Goal: Information Seeking & Learning: Learn about a topic

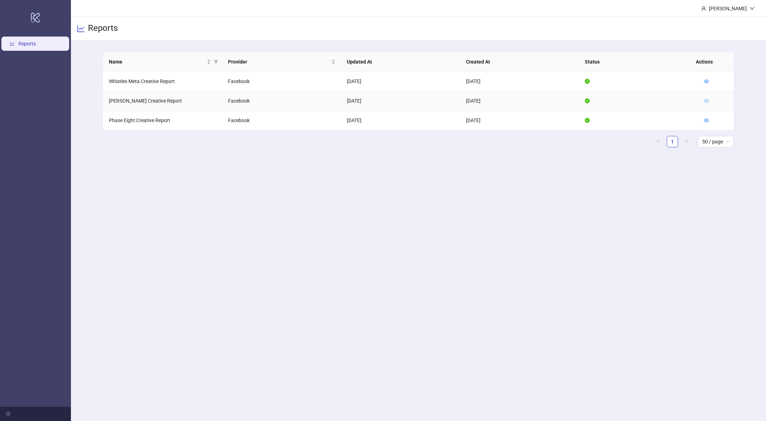
click at [704, 101] on icon "eye" at bounding box center [706, 101] width 5 height 4
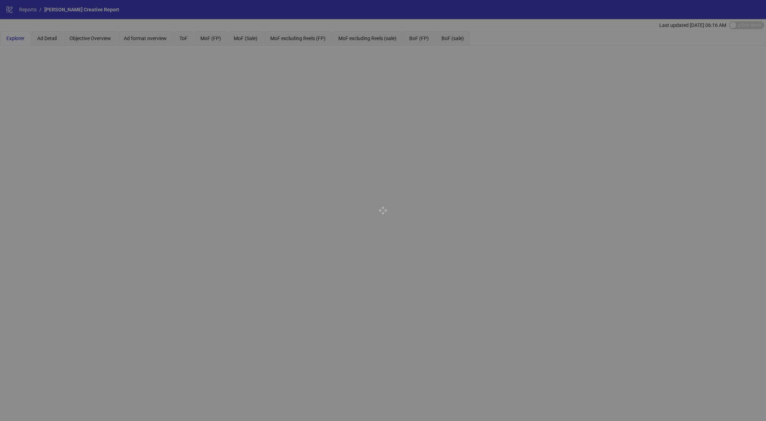
click at [458, 40] on div at bounding box center [383, 210] width 766 height 421
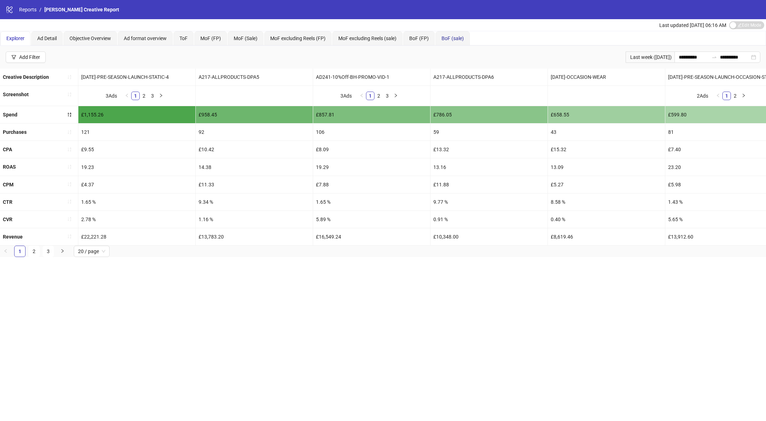
click at [453, 39] on span "BoF (sale)" at bounding box center [453, 38] width 22 height 6
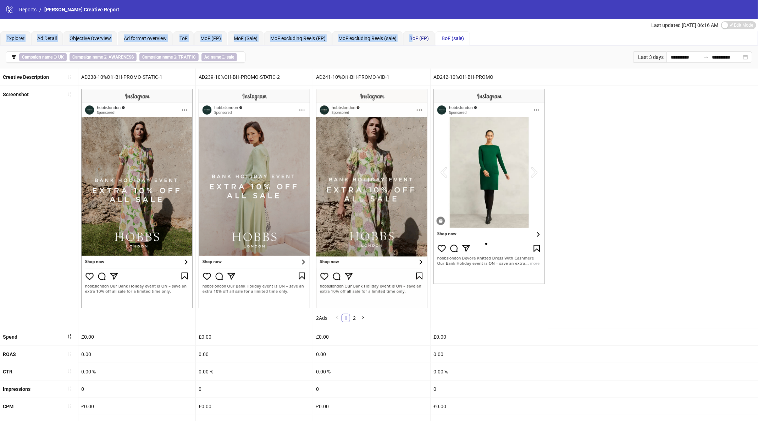
click at [418, 41] on span "BoF (FP)" at bounding box center [419, 38] width 20 height 6
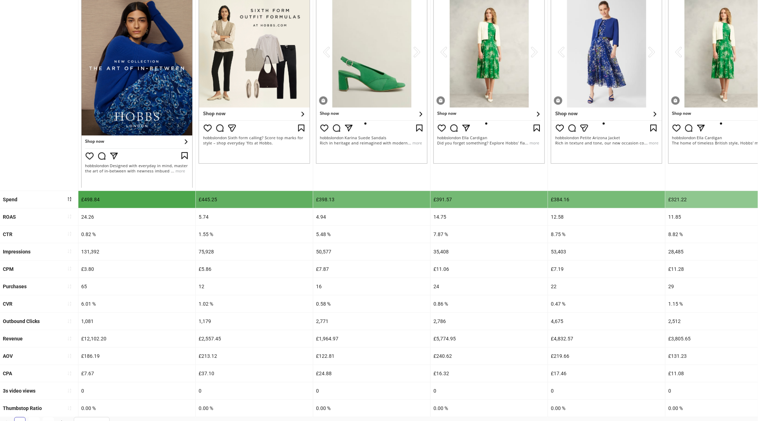
scroll to position [135, 0]
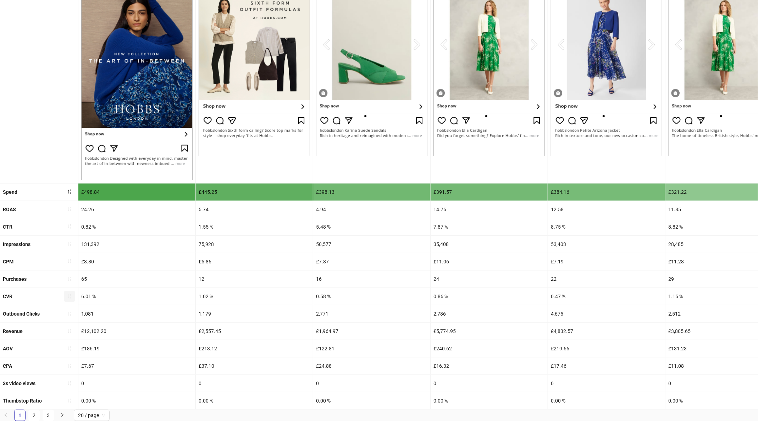
click at [71, 294] on icon "sort-ascending" at bounding box center [70, 296] width 4 height 4
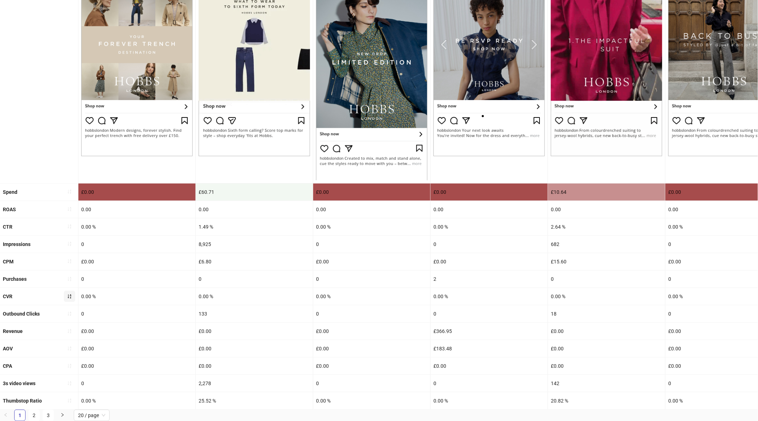
click at [69, 294] on icon "sort-ascending" at bounding box center [69, 296] width 5 height 5
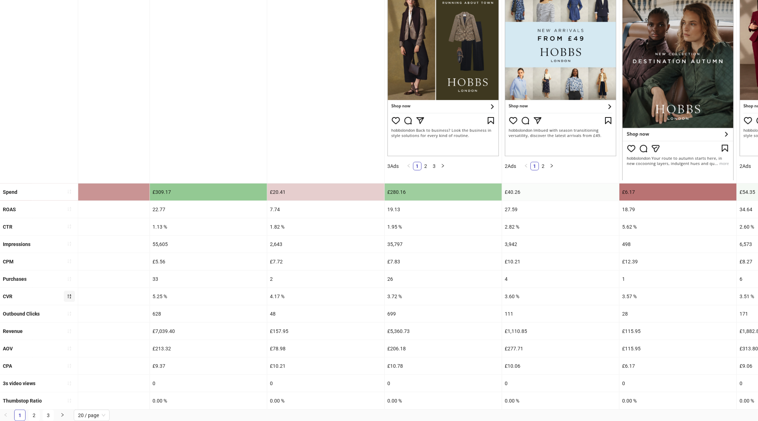
scroll to position [0, 0]
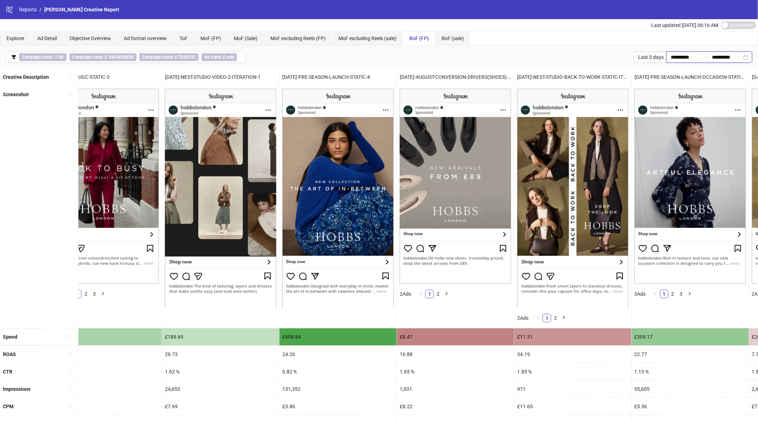
drag, startPoint x: 664, startPoint y: 58, endPoint x: 665, endPoint y: 53, distance: 4.7
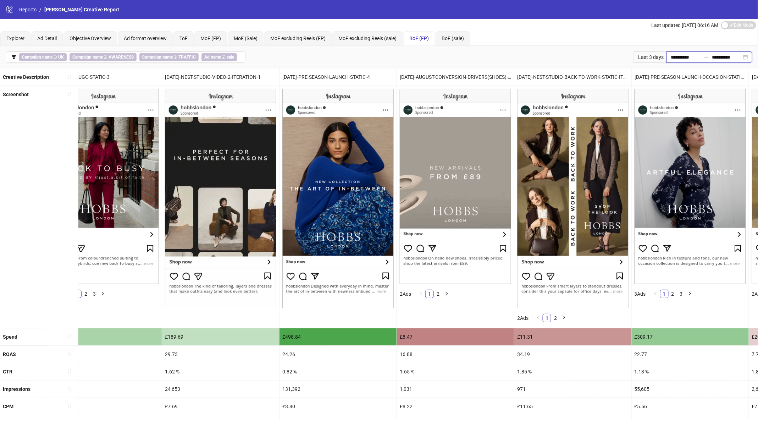
click at [671, 57] on input "**********" at bounding box center [686, 57] width 30 height 8
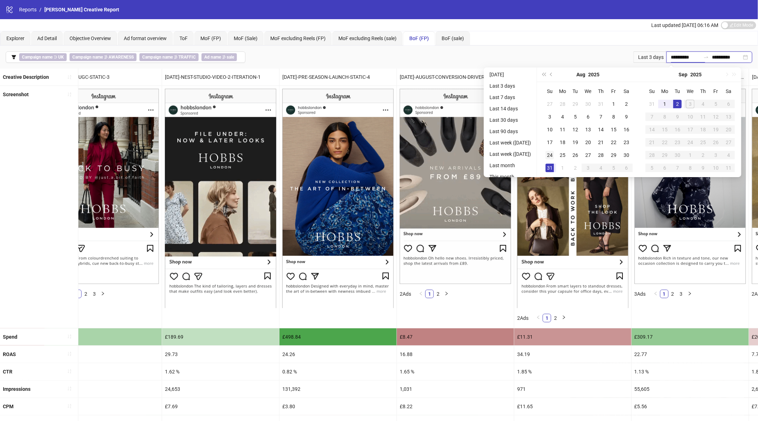
type input "**********"
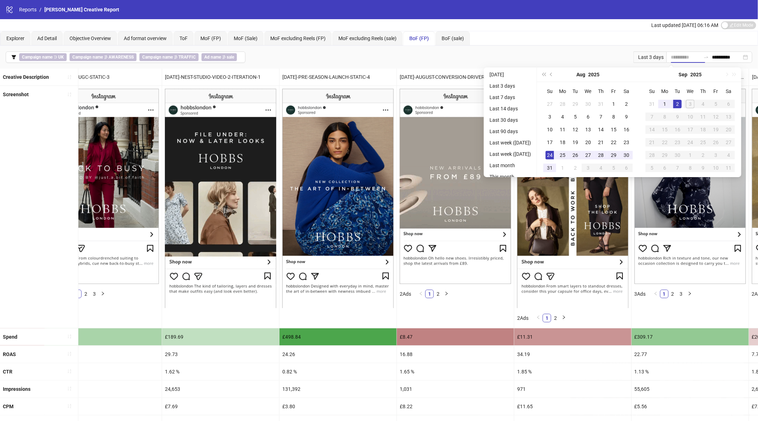
click at [554, 156] on div "24" at bounding box center [549, 155] width 9 height 9
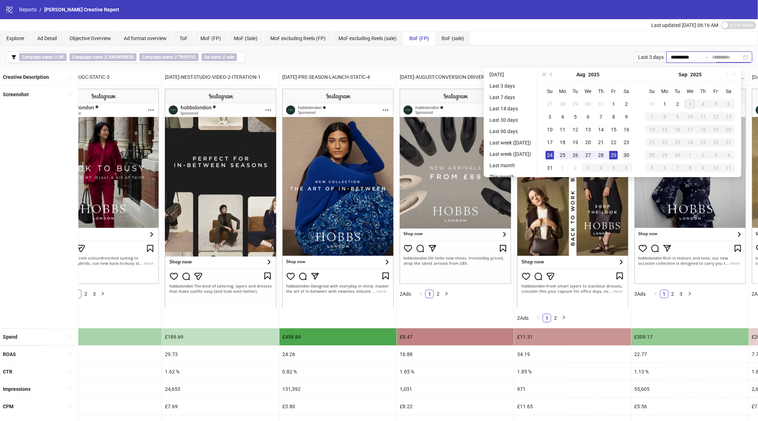
type input "**********"
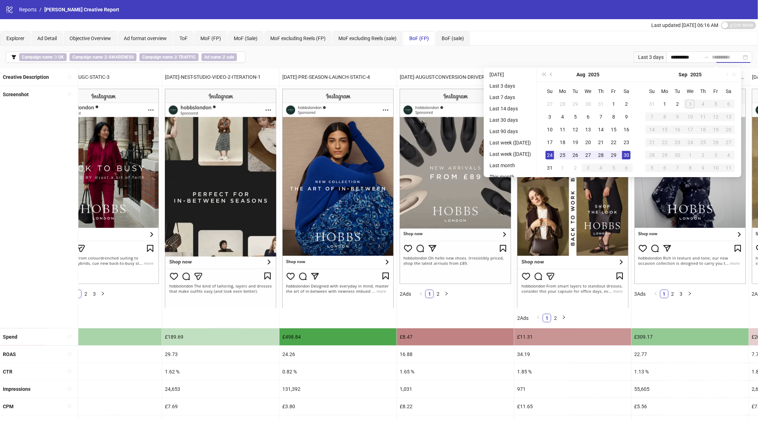
click at [631, 153] on div "30" at bounding box center [626, 155] width 9 height 9
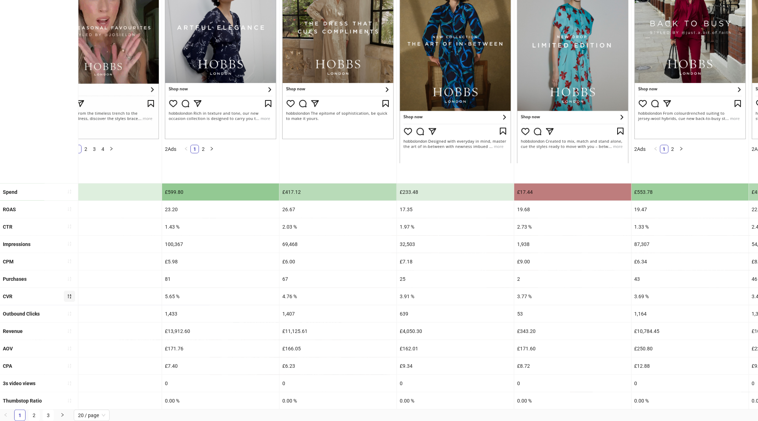
click at [248, 400] on div "0.00 %" at bounding box center [220, 400] width 117 height 17
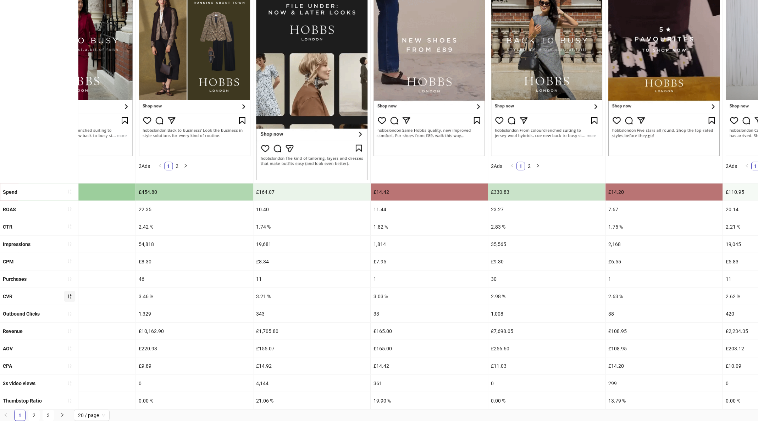
drag, startPoint x: 389, startPoint y: 400, endPoint x: 486, endPoint y: 406, distance: 97.0
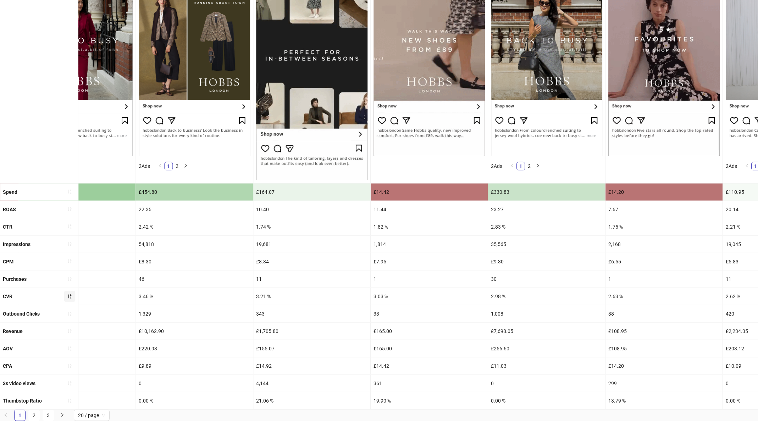
click at [486, 406] on ul "Creative Description [DATE]-PRE-SEASON-LAUNCH-STATIC-4 [DATE]-[PERSON_NAME]-UGC…" at bounding box center [379, 175] width 758 height 469
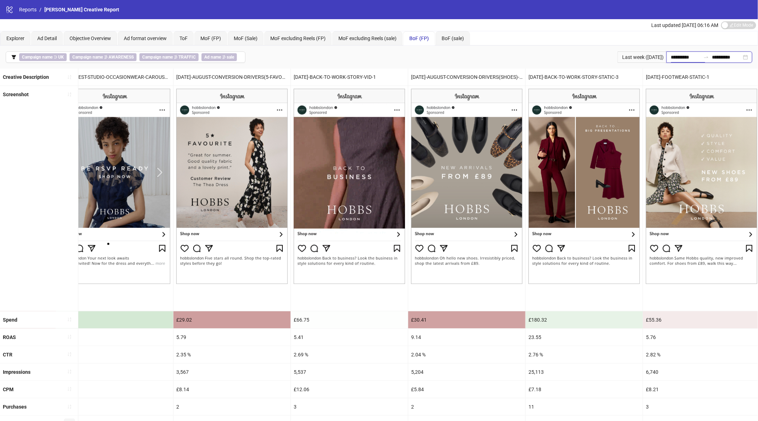
click at [687, 59] on input "**********" at bounding box center [686, 57] width 30 height 8
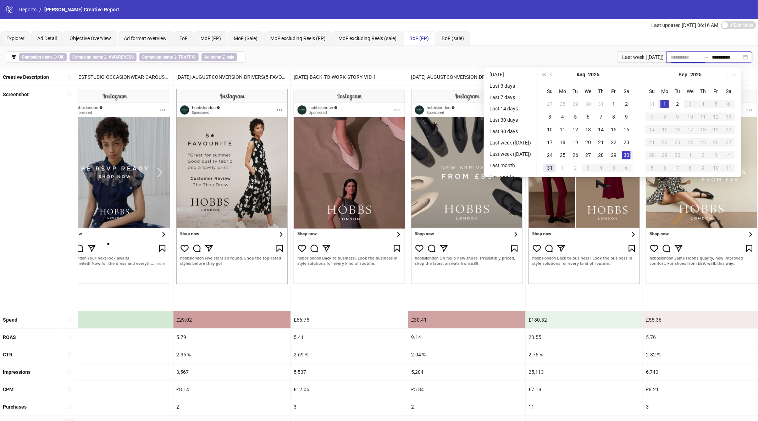
type input "**********"
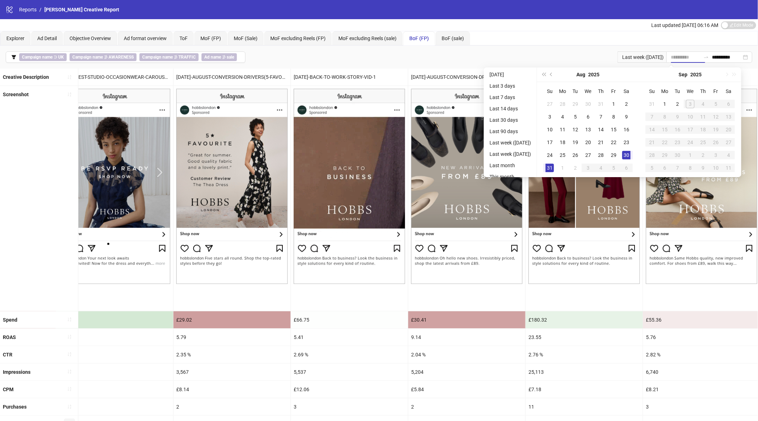
click at [554, 167] on div "31" at bounding box center [549, 168] width 9 height 9
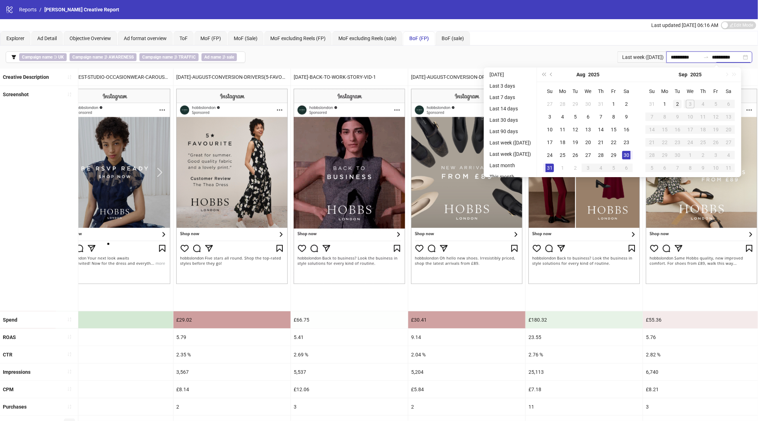
type input "**********"
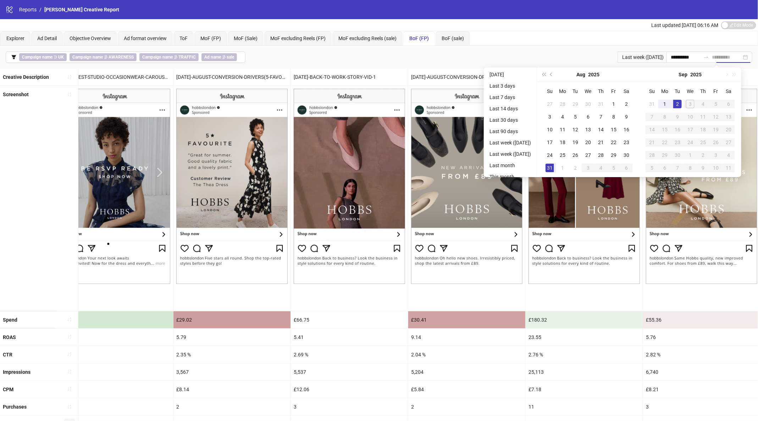
click at [682, 106] on div "2" at bounding box center [677, 104] width 9 height 9
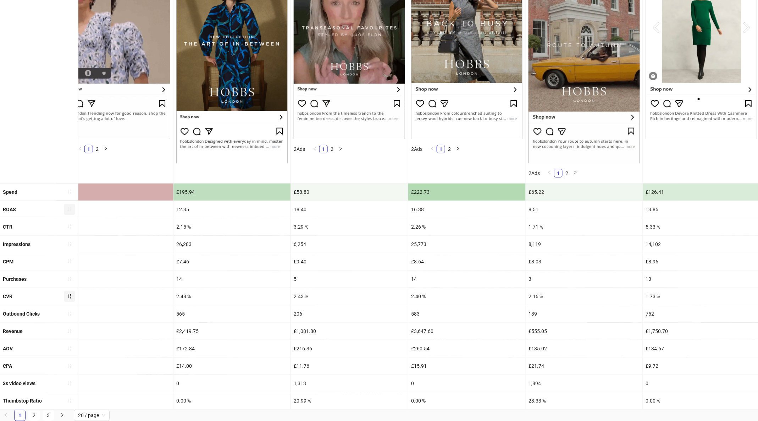
click at [68, 206] on icon "sort-ascending" at bounding box center [69, 208] width 5 height 5
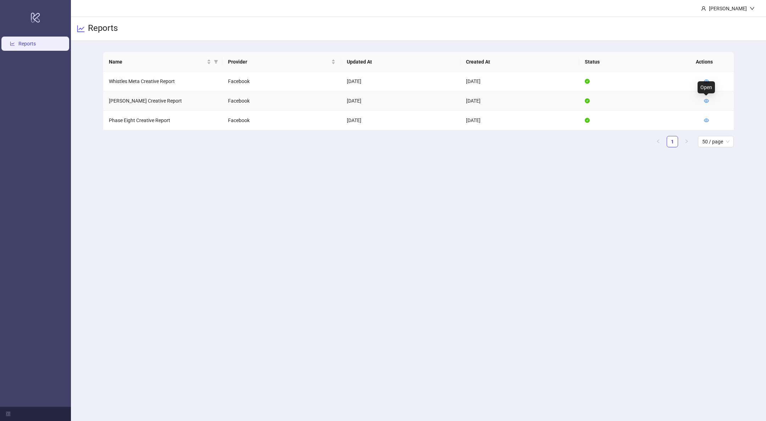
click at [708, 99] on icon "eye" at bounding box center [706, 100] width 5 height 5
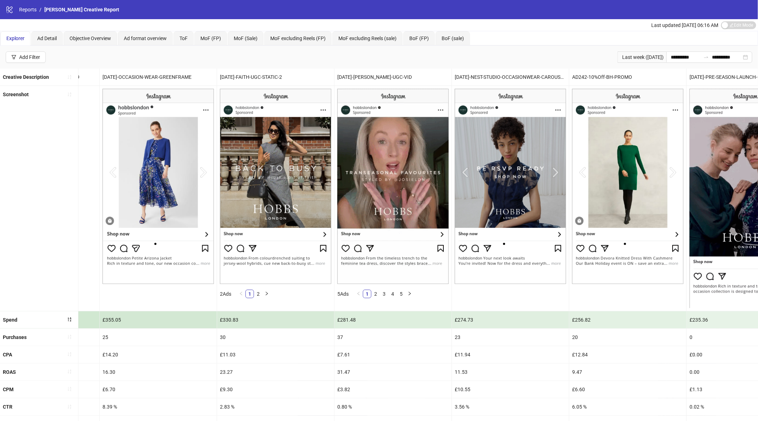
scroll to position [0, 1666]
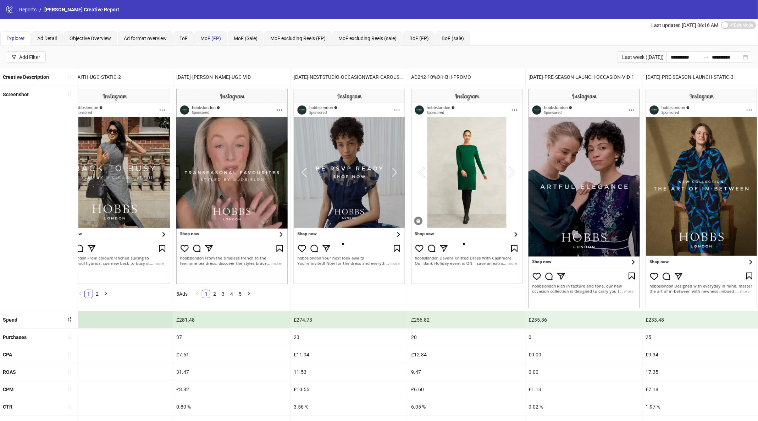
click at [213, 39] on span "MoF (FP)" at bounding box center [210, 38] width 21 height 6
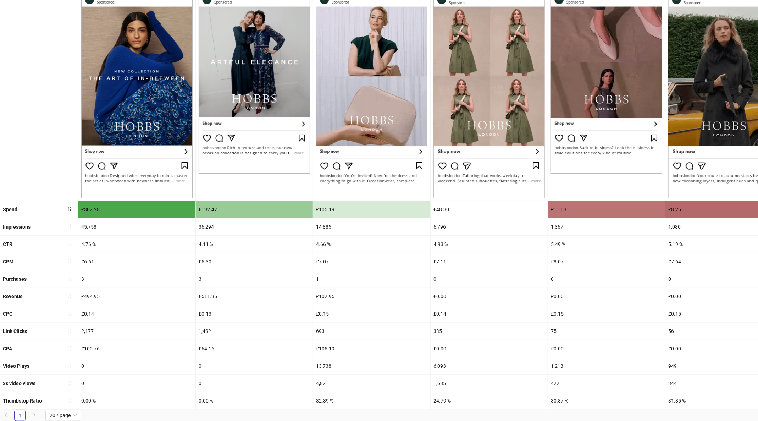
scroll to position [0, 0]
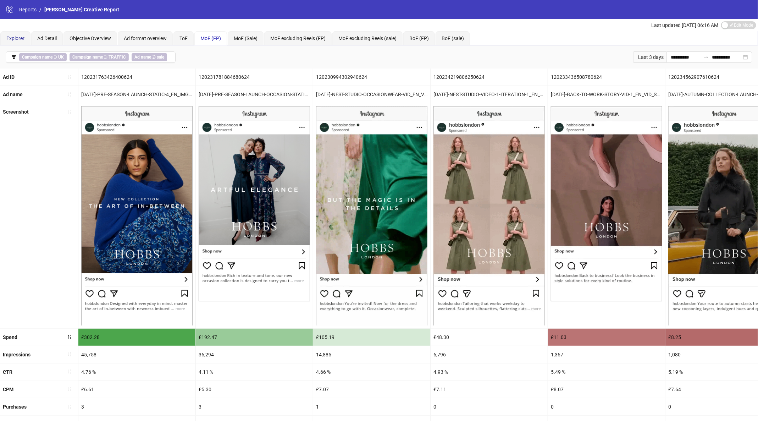
click at [17, 35] on span "Explorer" at bounding box center [15, 38] width 18 height 6
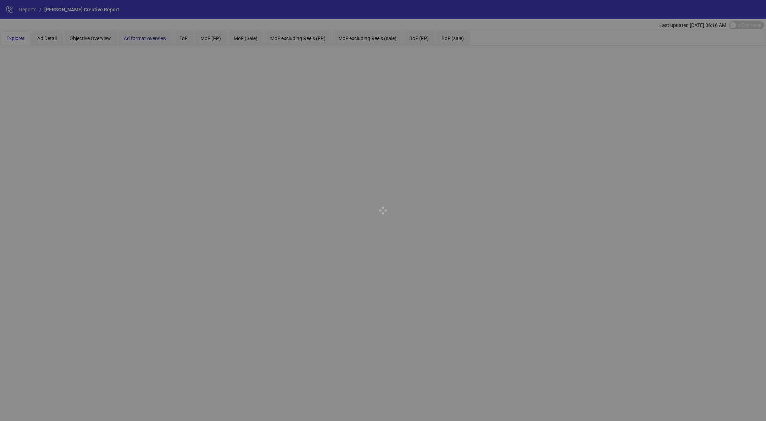
click at [145, 36] on span "Ad format overview" at bounding box center [145, 38] width 43 height 6
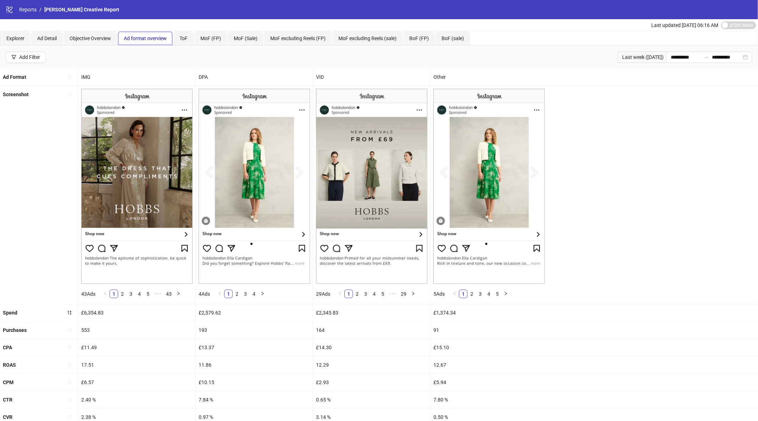
click at [22, 8] on link "Reports" at bounding box center [28, 10] width 20 height 8
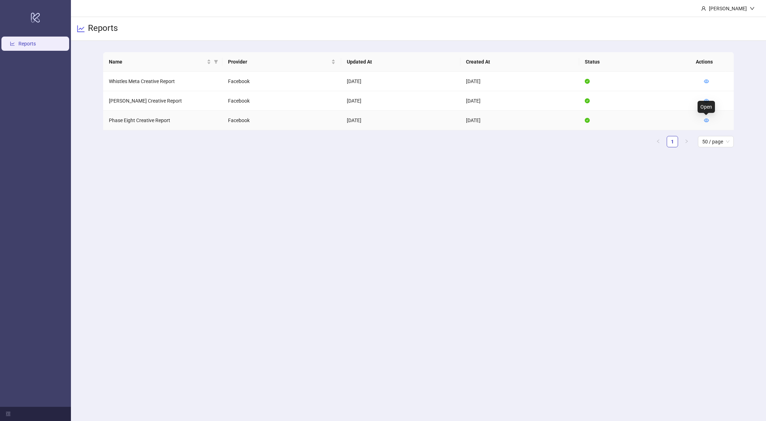
click at [707, 121] on icon "eye" at bounding box center [706, 120] width 5 height 4
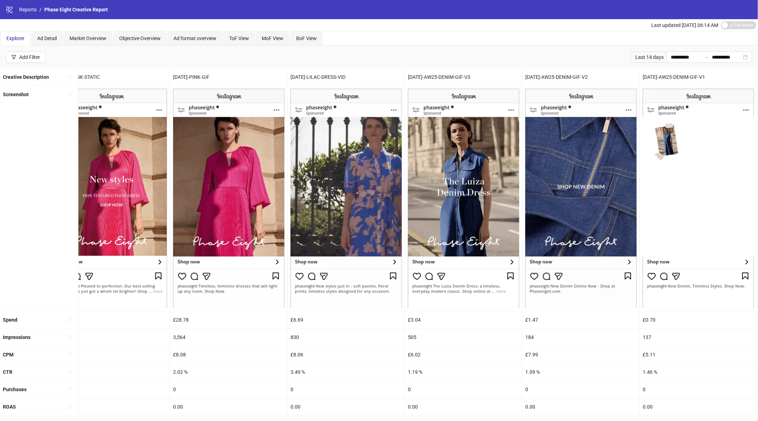
scroll to position [0, 144]
